Goal: Navigation & Orientation: Understand site structure

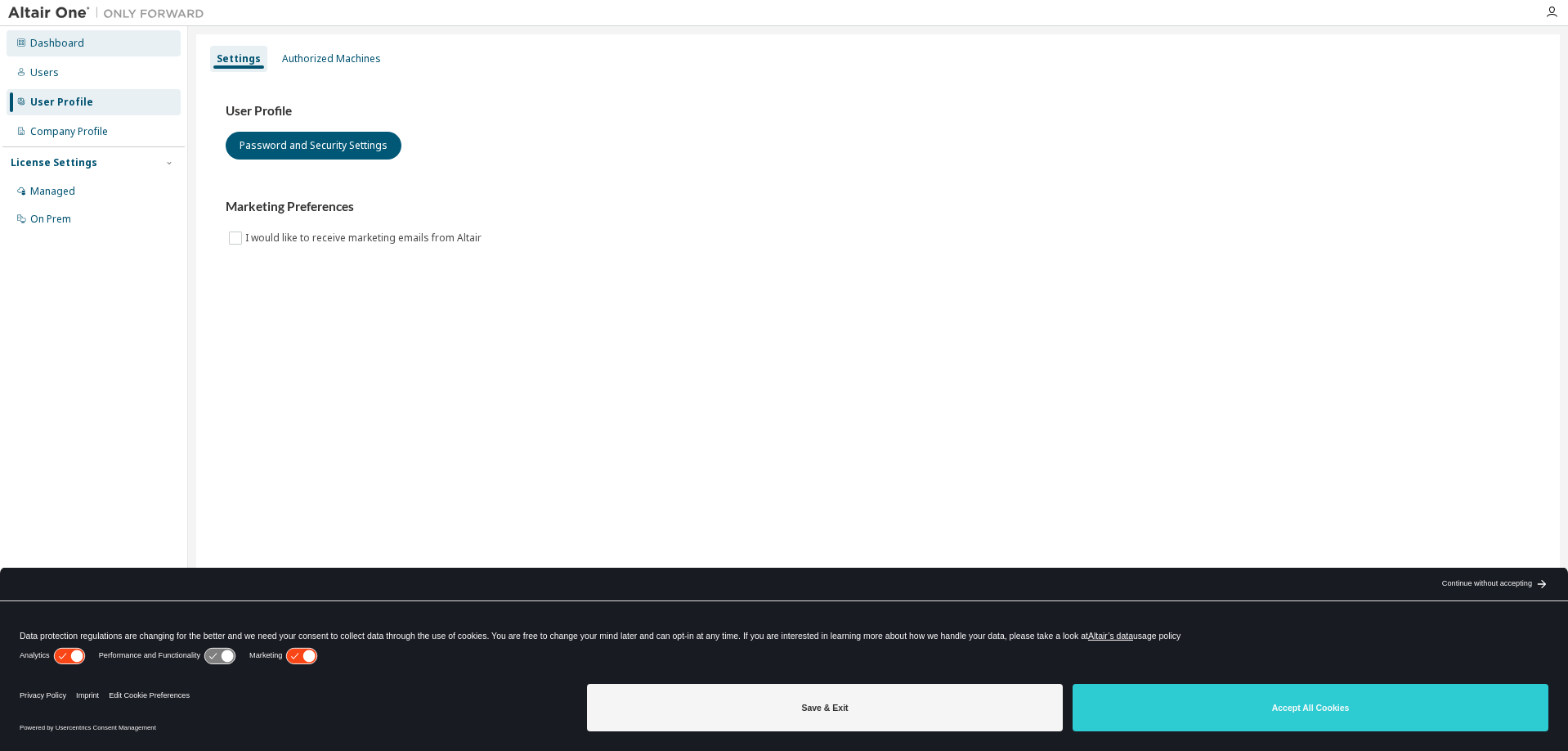
click at [60, 52] on div "Dashboard" at bounding box center [93, 43] width 174 height 26
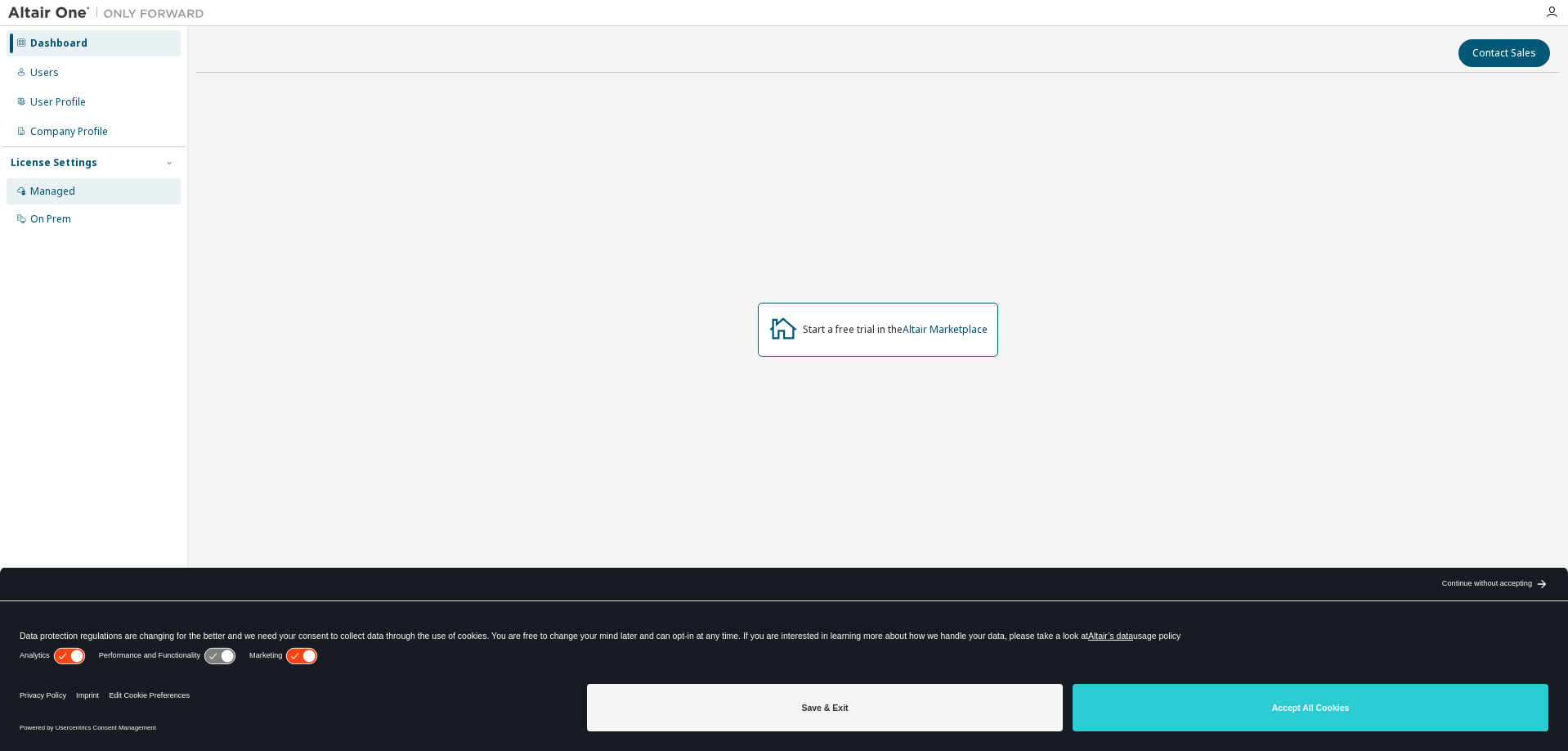
click at [76, 197] on div "Managed" at bounding box center [93, 190] width 174 height 26
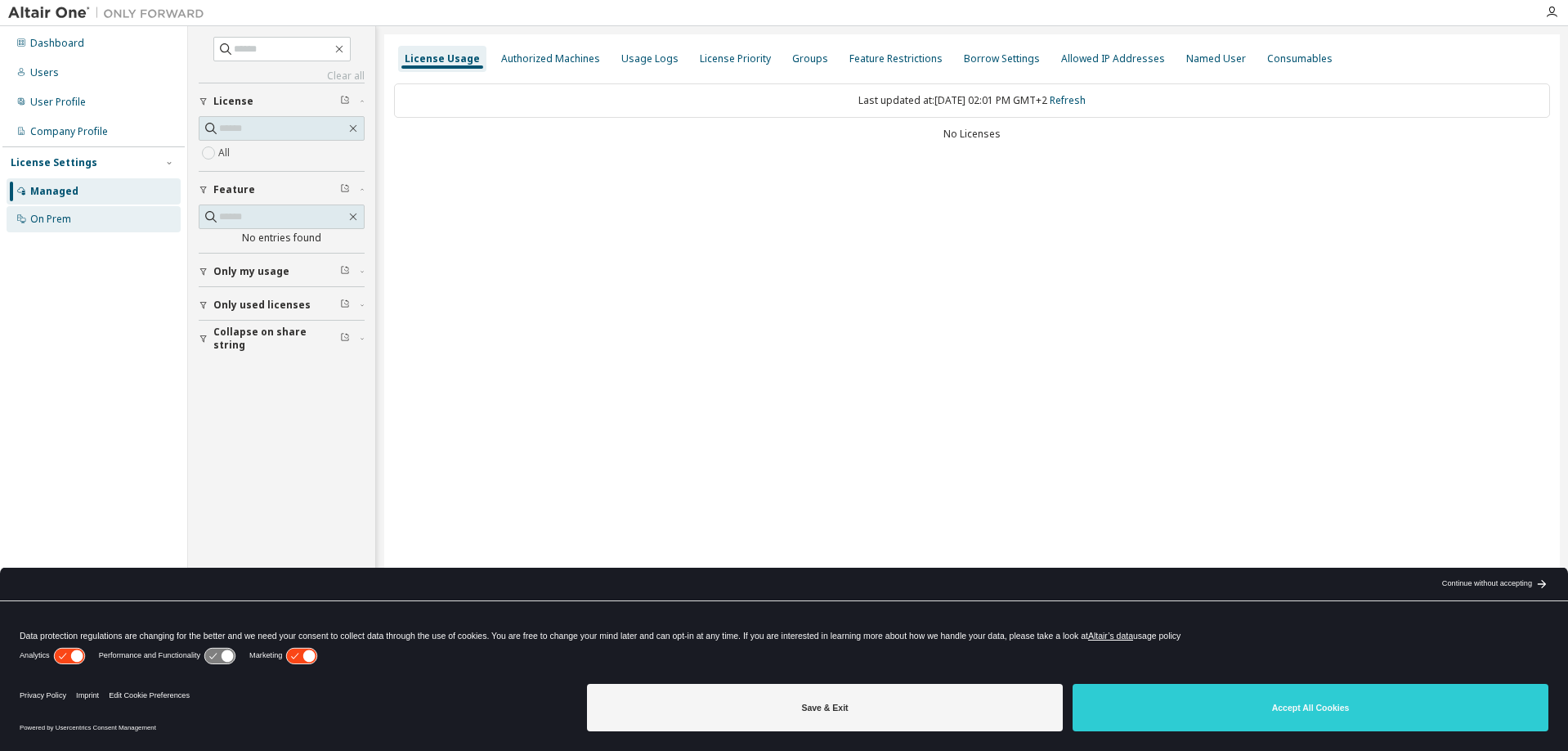
click at [52, 222] on div "On Prem" at bounding box center [51, 219] width 41 height 13
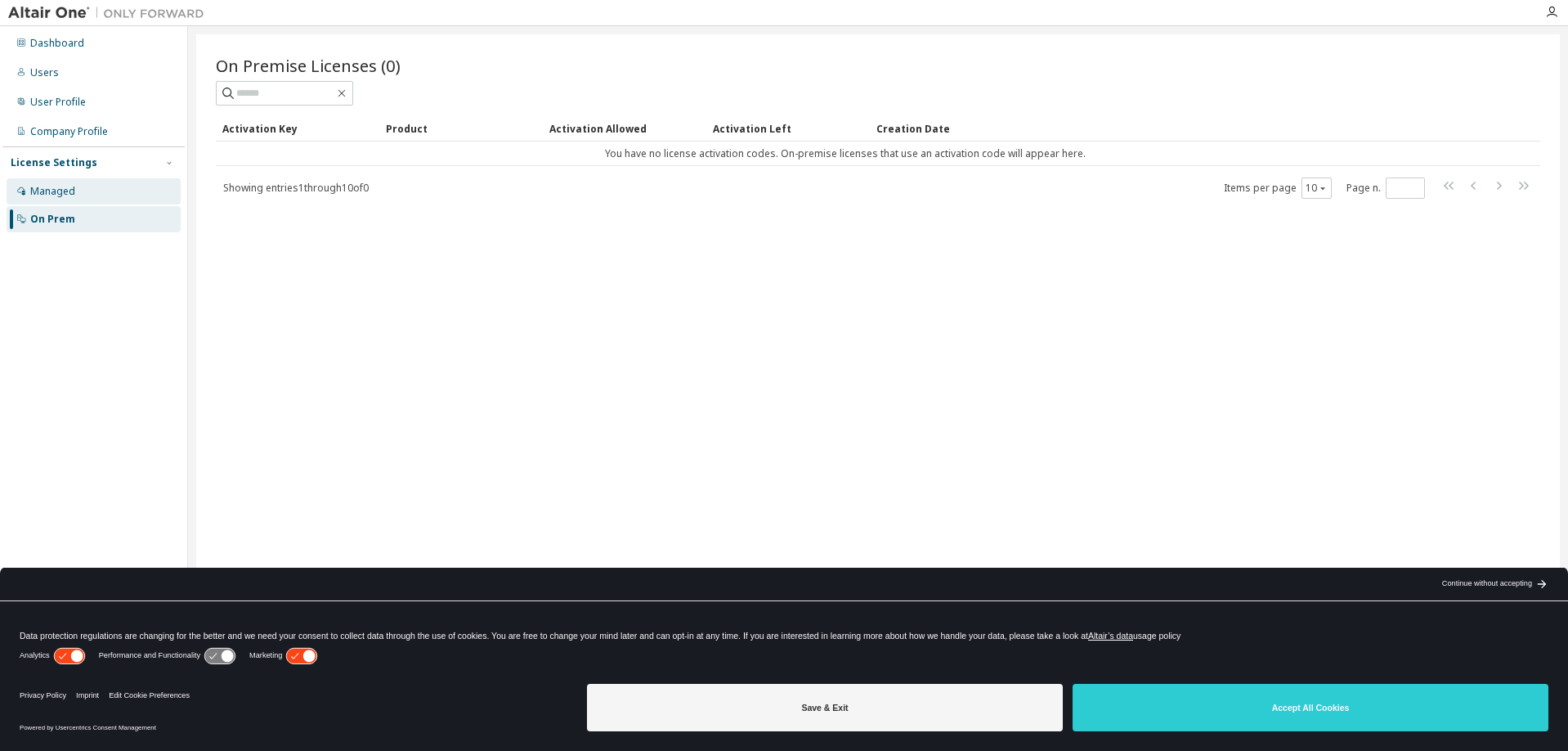
click at [69, 190] on div "Managed" at bounding box center [53, 191] width 45 height 13
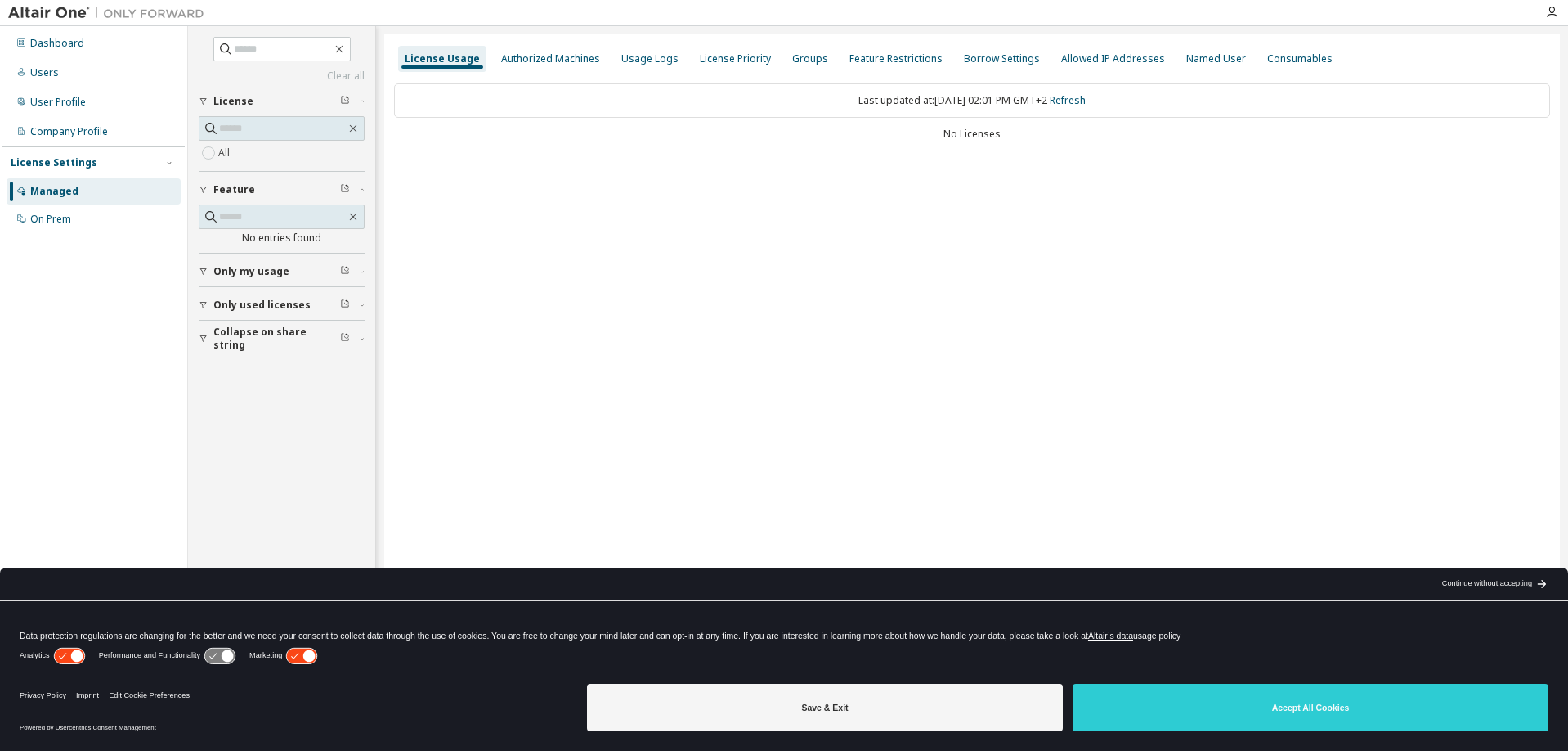
click at [233, 96] on span "License" at bounding box center [233, 101] width 40 height 13
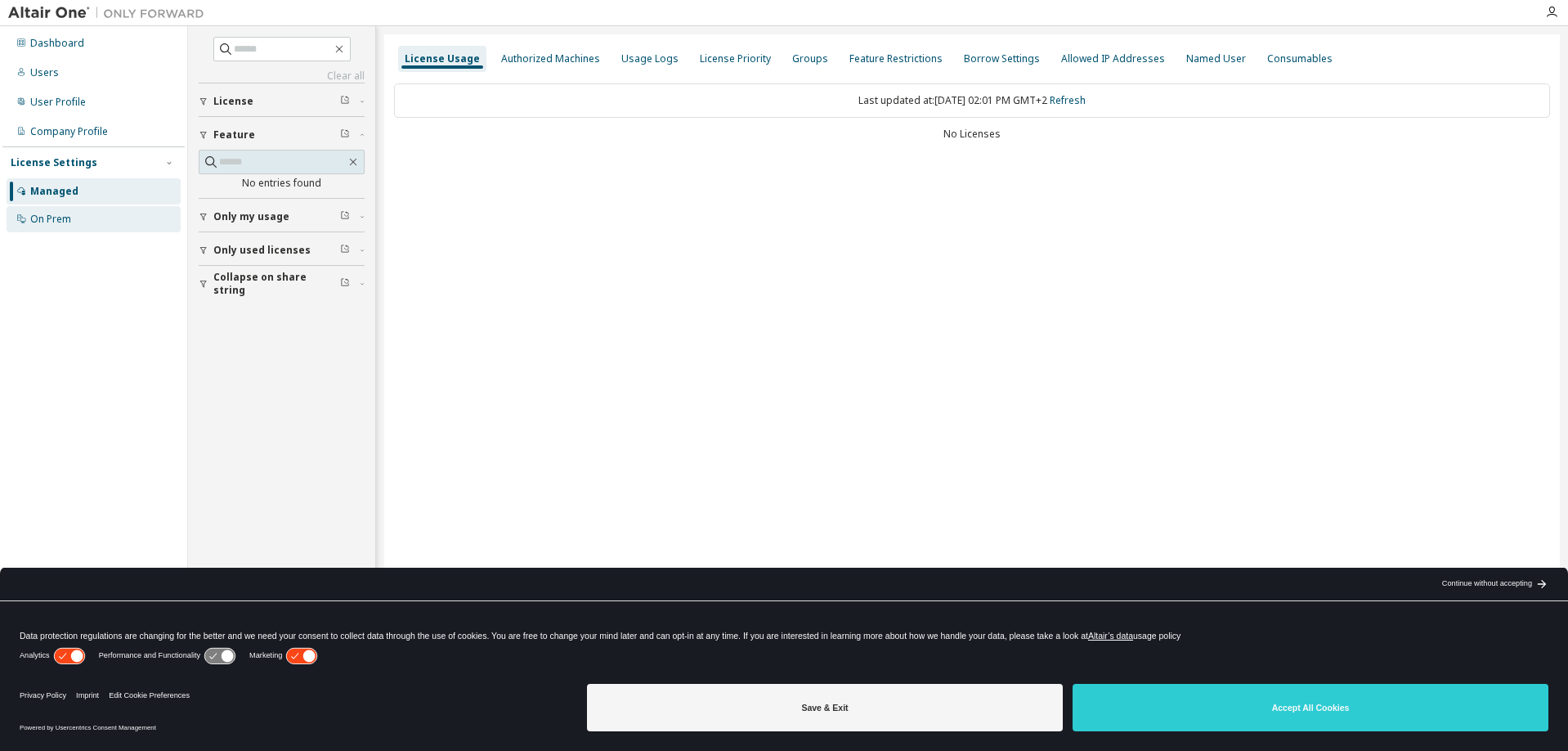
click at [73, 215] on div "On Prem" at bounding box center [93, 219] width 174 height 26
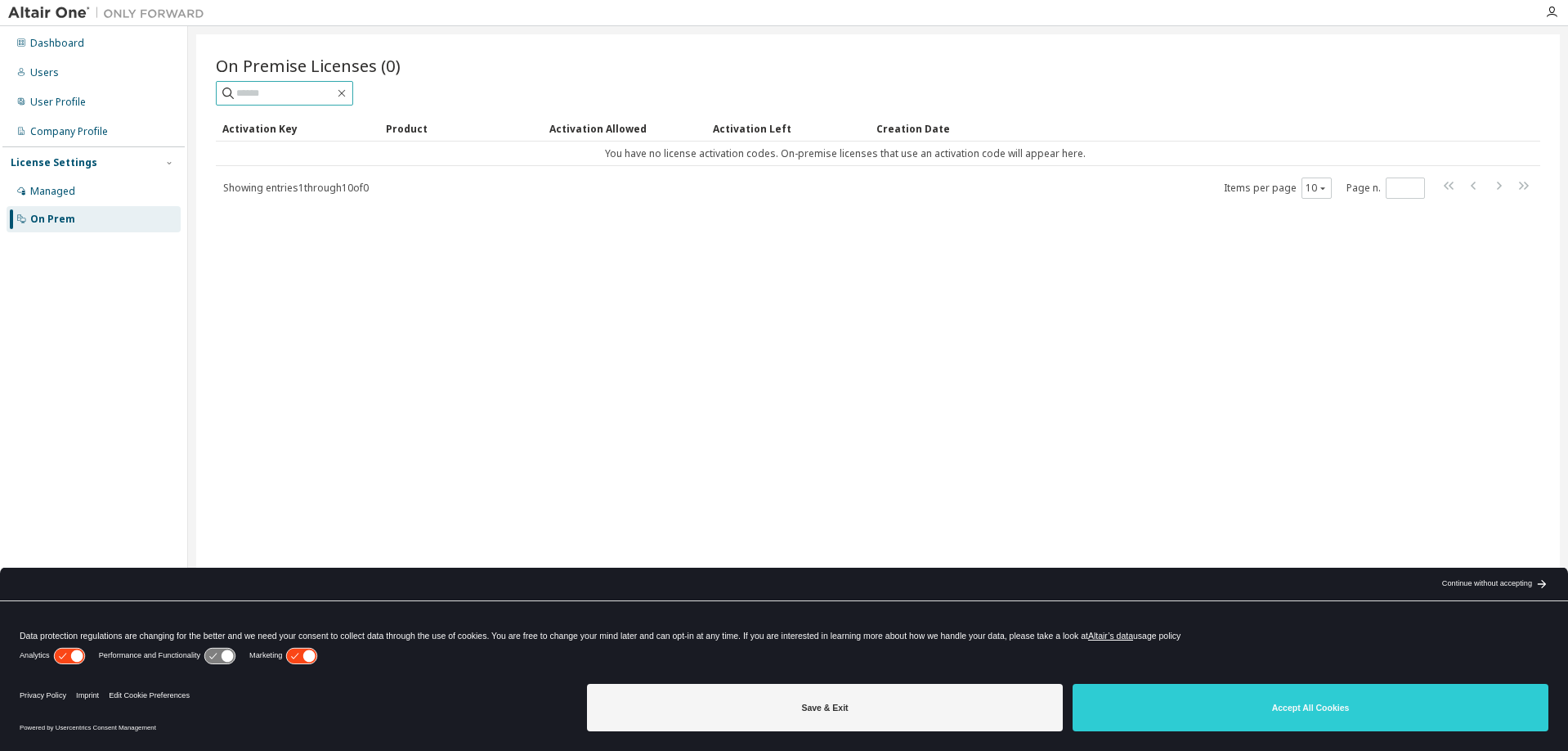
click at [287, 92] on input "text" at bounding box center [286, 93] width 98 height 16
click at [1551, 10] on icon "button" at bounding box center [1552, 12] width 13 height 13
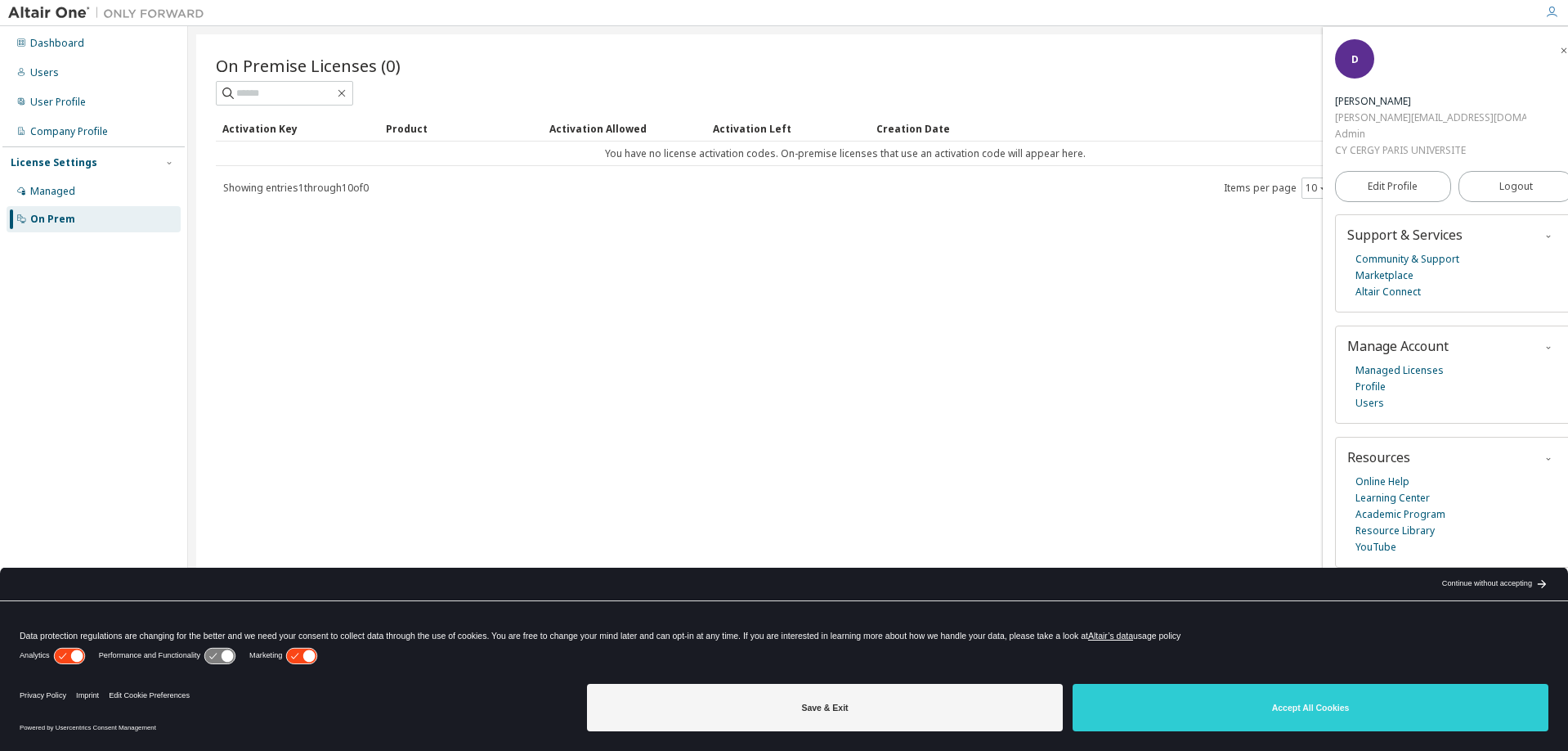
click at [1066, 372] on div "On Premise Licenses (0) Clear Load Save Save As Field Operator Value Select fil…" at bounding box center [878, 365] width 1364 height 660
click at [1162, 300] on div "On Premise Licenses (0) Clear Load Save Save As Field Operator Value Select fil…" at bounding box center [878, 365] width 1364 height 660
click at [45, 197] on div "Managed" at bounding box center [53, 191] width 45 height 13
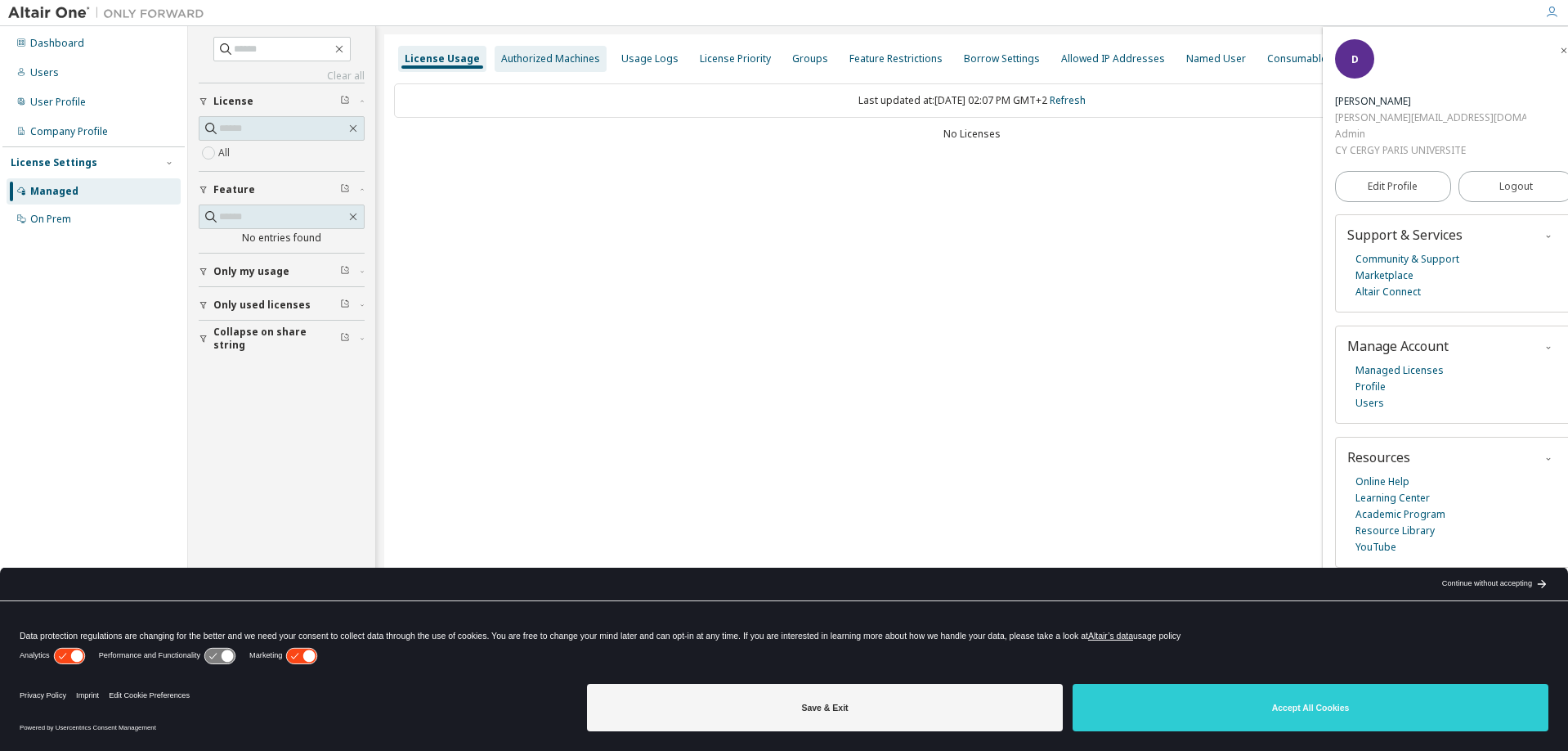
click at [542, 65] on div "Authorized Machines" at bounding box center [550, 59] width 99 height 13
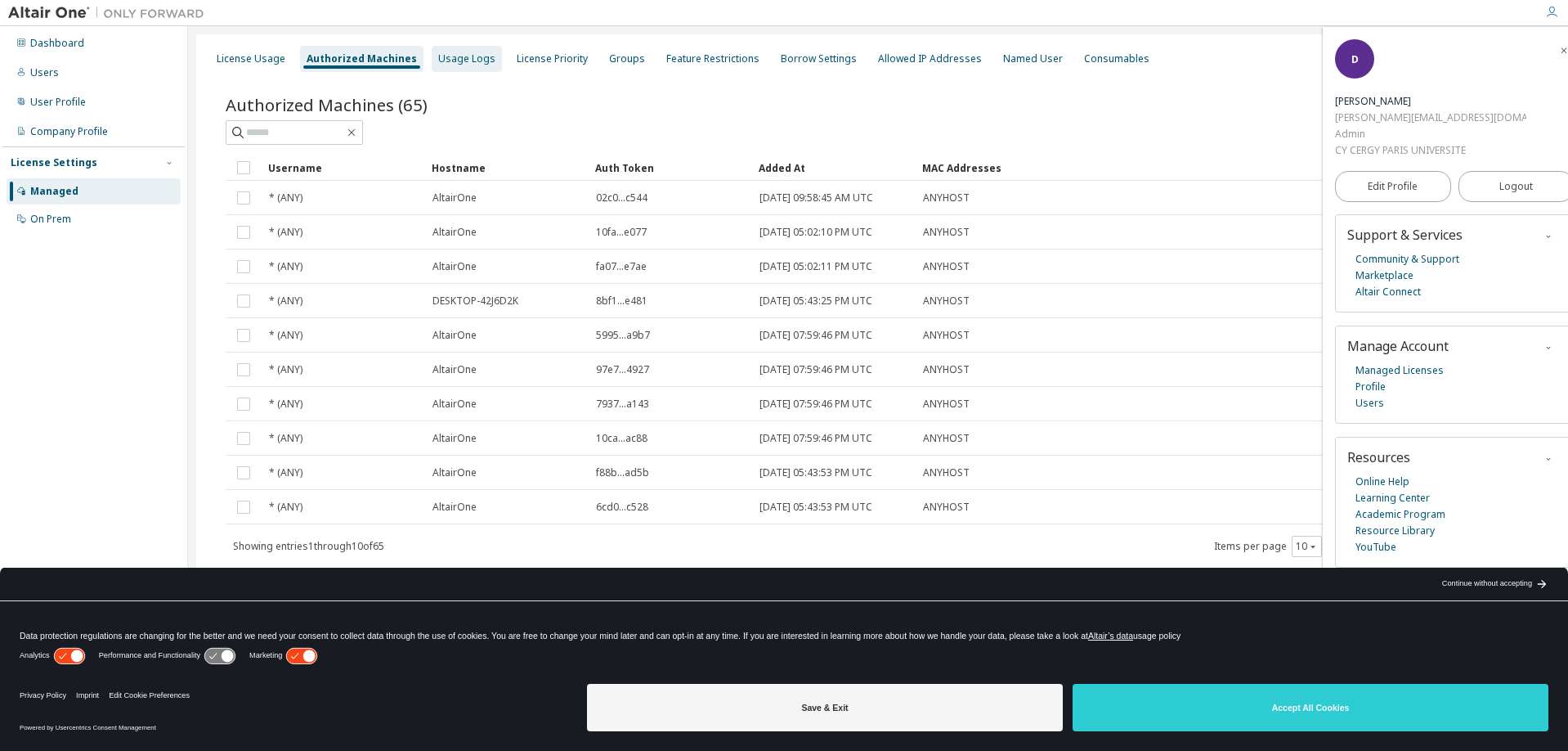
click at [449, 59] on div "Usage Logs" at bounding box center [467, 59] width 57 height 13
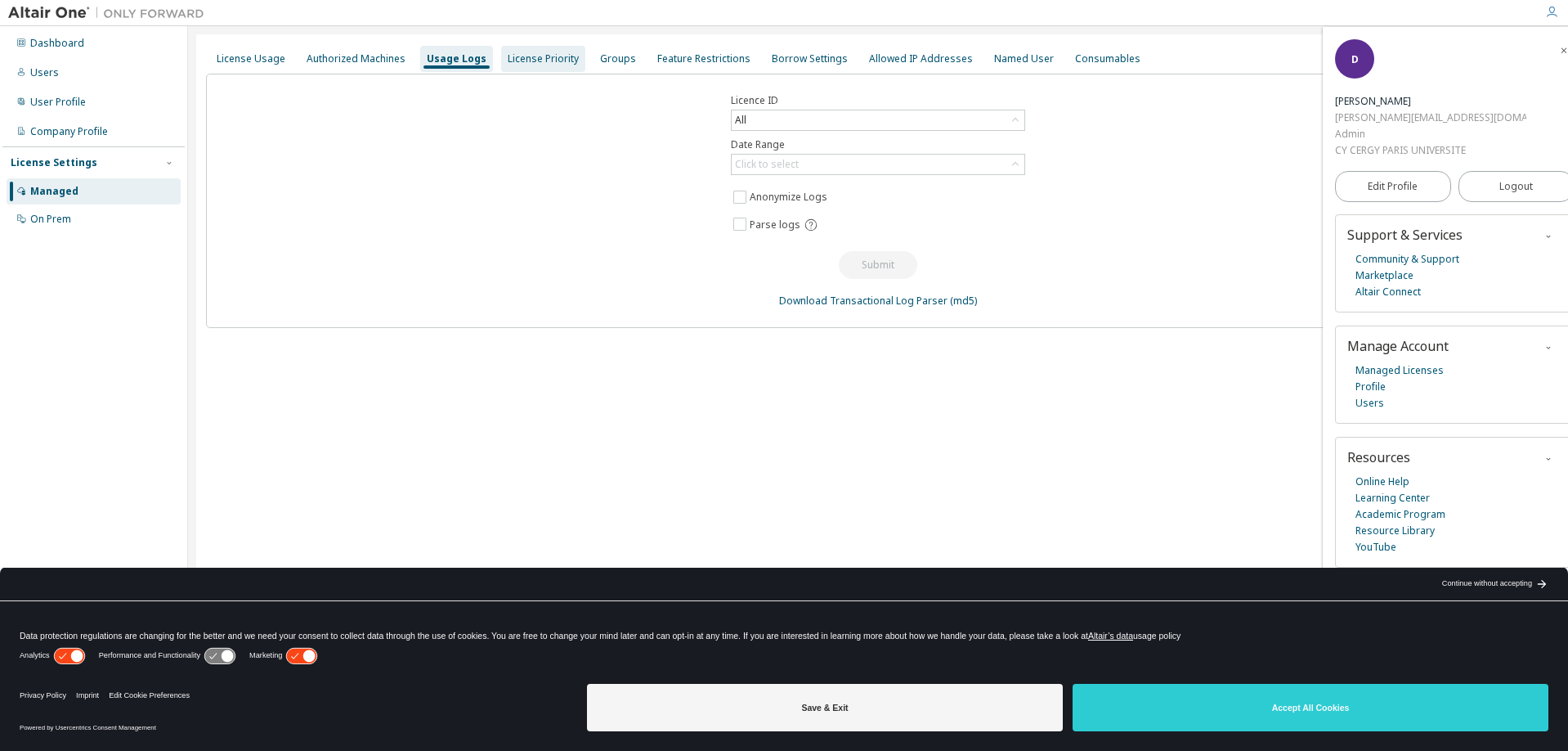
click at [541, 56] on div "License Priority" at bounding box center [544, 59] width 71 height 13
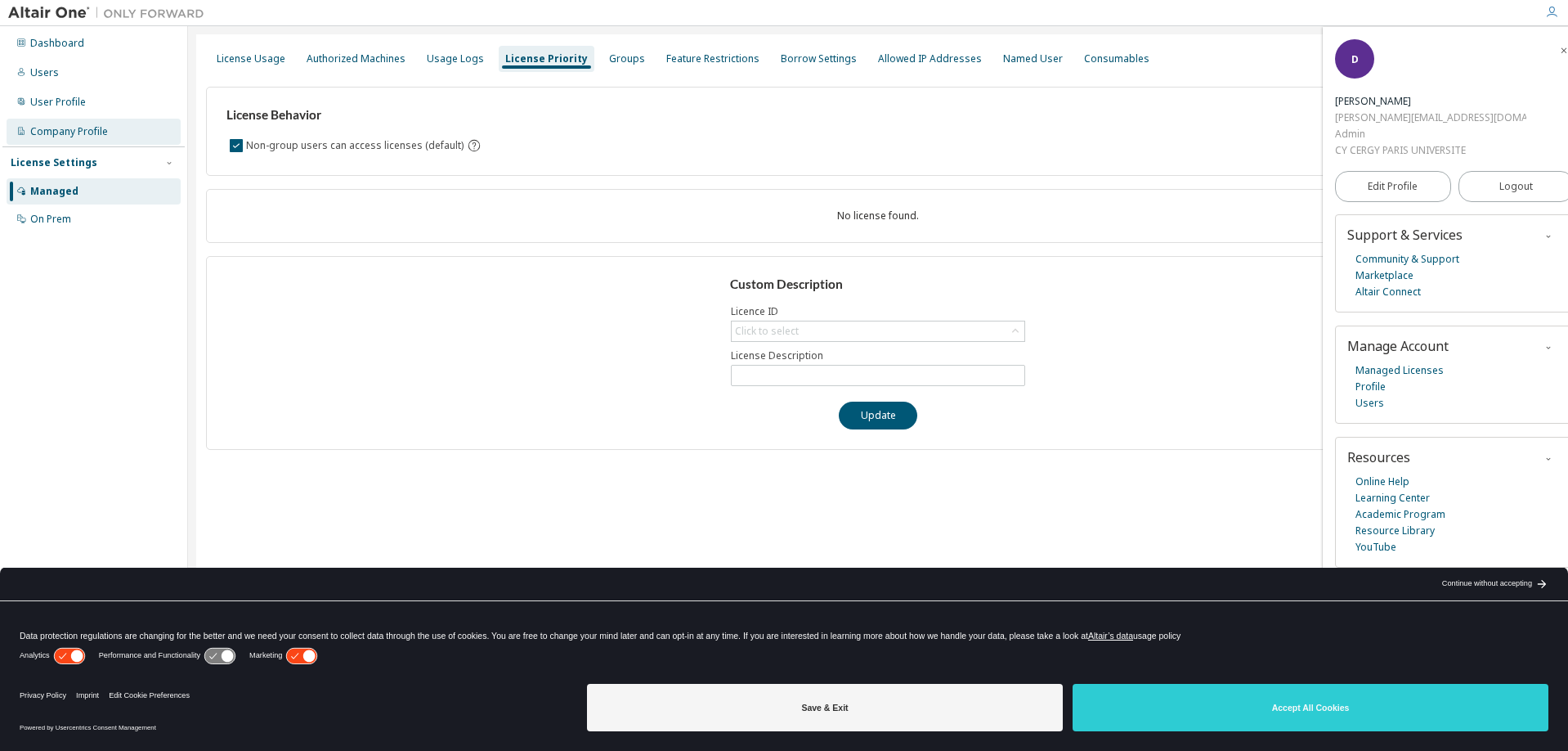
click at [72, 134] on div "Company Profile" at bounding box center [69, 132] width 77 height 13
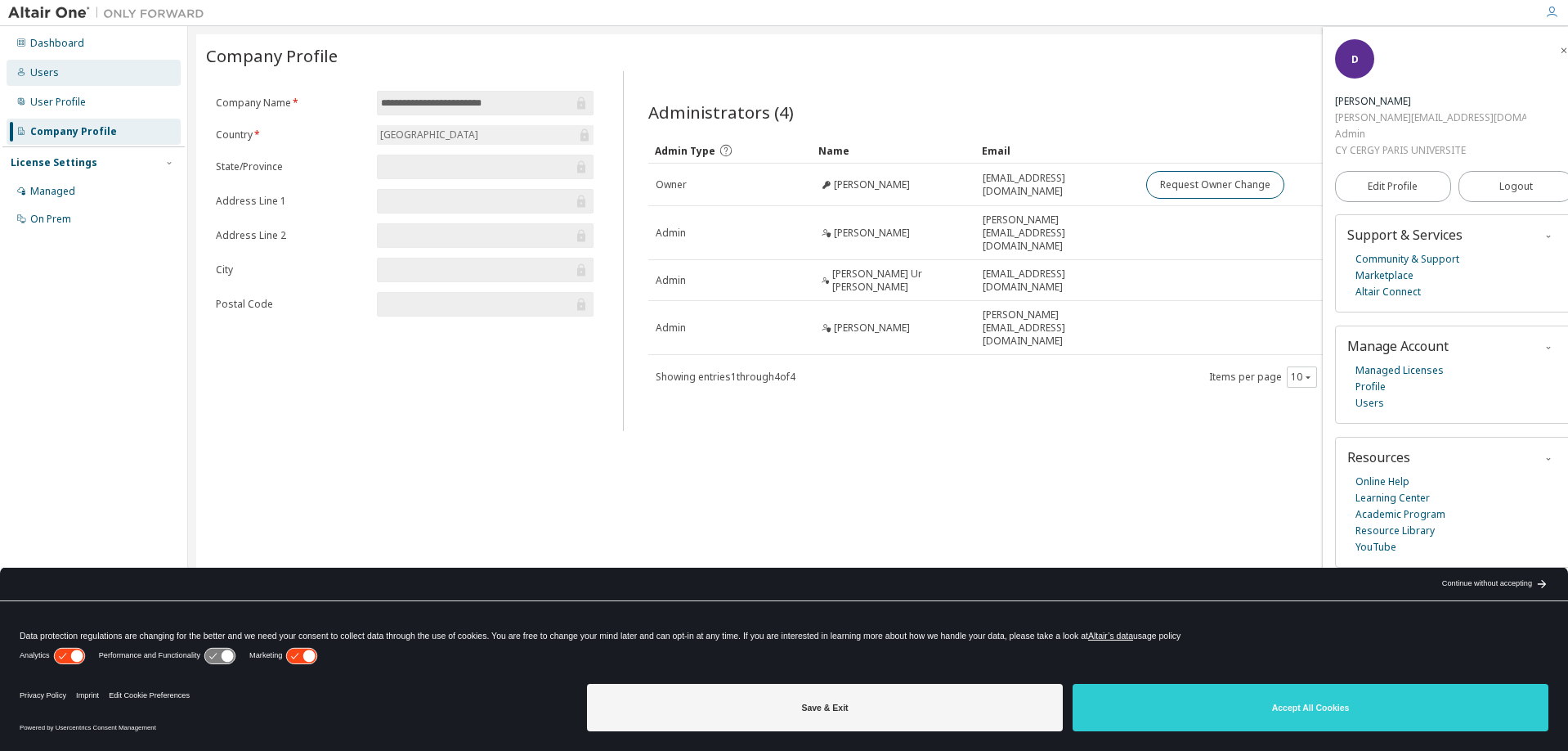
click at [47, 69] on div "Users" at bounding box center [44, 72] width 28 height 13
